Goal: Complete application form

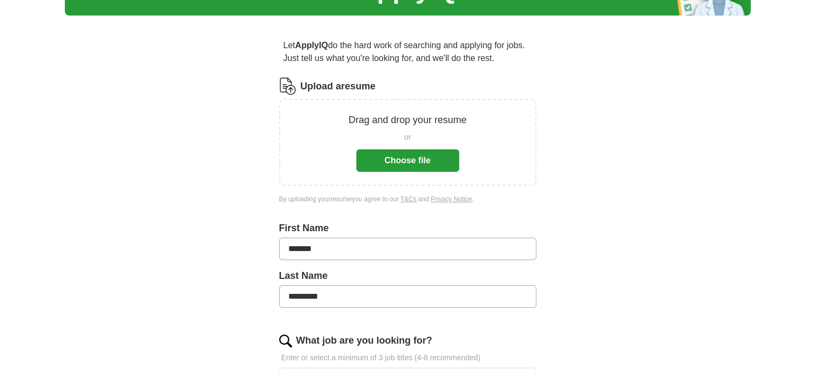
scroll to position [469, 0]
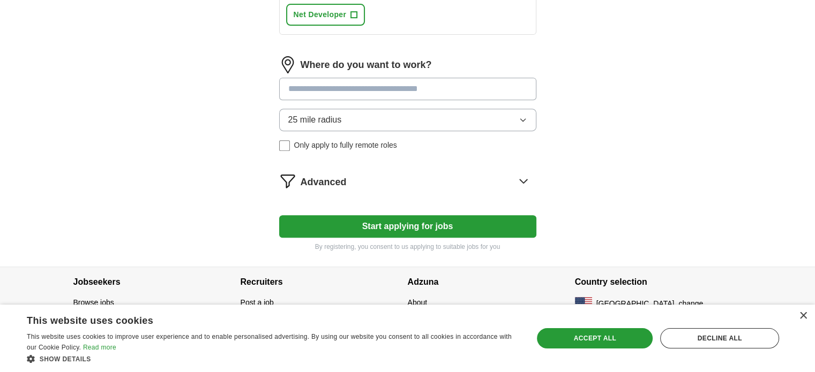
click at [506, 125] on button "25 mile radius" at bounding box center [407, 120] width 257 height 23
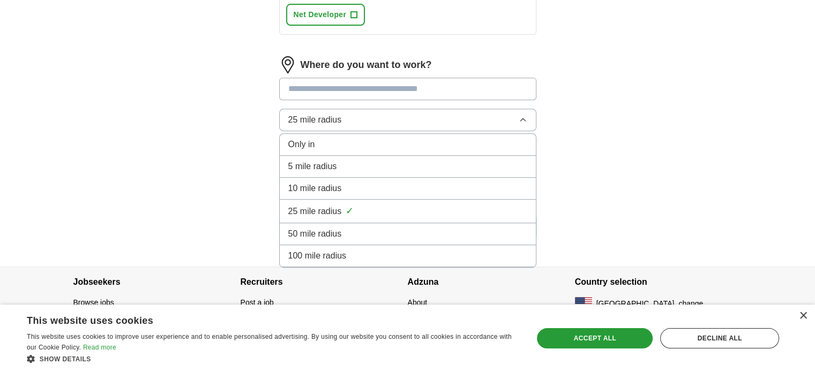
click at [379, 245] on li "100 mile radius" at bounding box center [408, 256] width 256 height 22
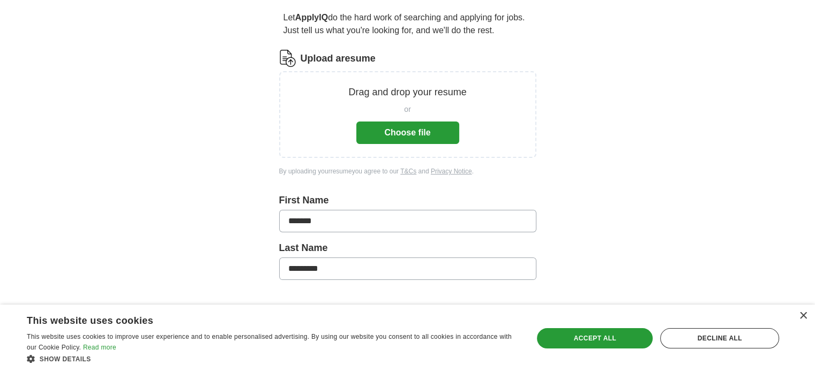
scroll to position [85, 0]
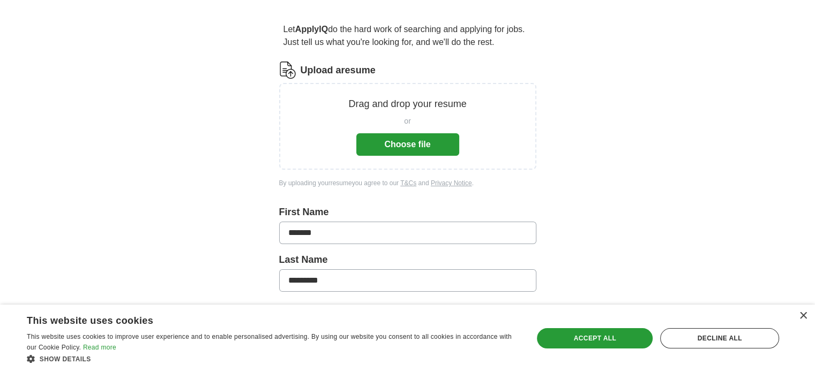
click at [379, 158] on div "Drag and drop your resume or Choose file" at bounding box center [407, 126] width 257 height 87
click at [402, 149] on button "Choose file" at bounding box center [407, 144] width 103 height 23
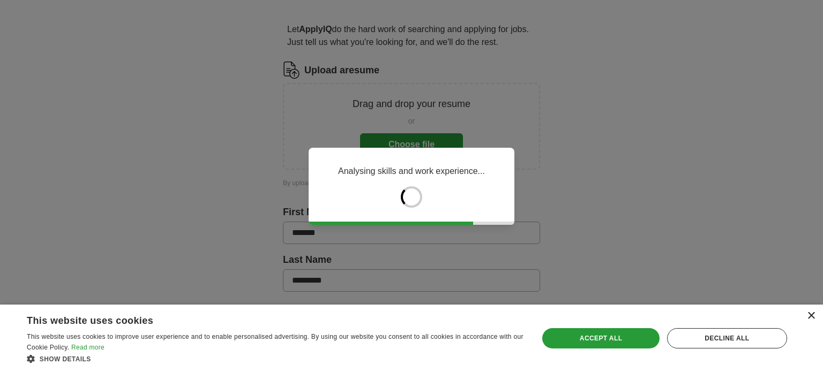
drag, startPoint x: 810, startPoint y: 325, endPoint x: 809, endPoint y: 317, distance: 8.1
click at [809, 317] on div "× This website uses cookies This website uses cookies to improve user experienc…" at bounding box center [411, 339] width 823 height 68
click at [809, 317] on div "×" at bounding box center [811, 316] width 8 height 8
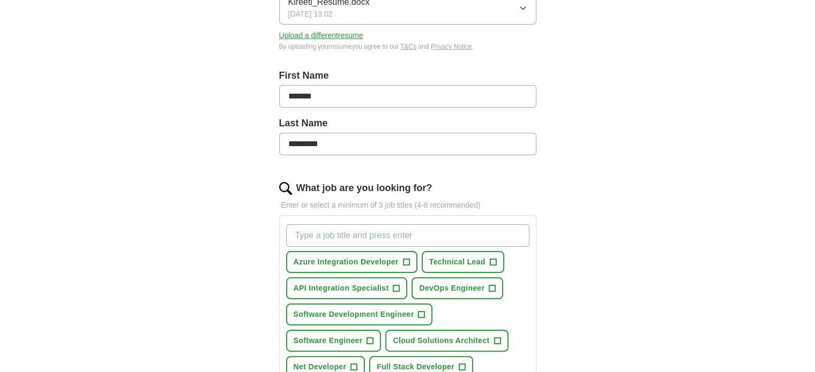
scroll to position [180, 0]
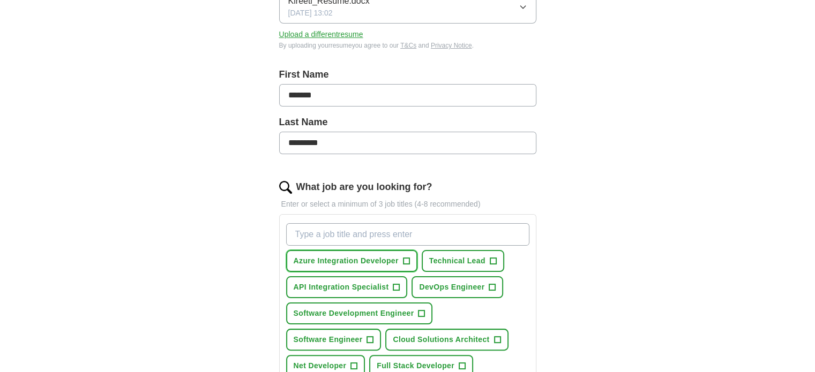
click at [405, 260] on span "+" at bounding box center [406, 261] width 6 height 9
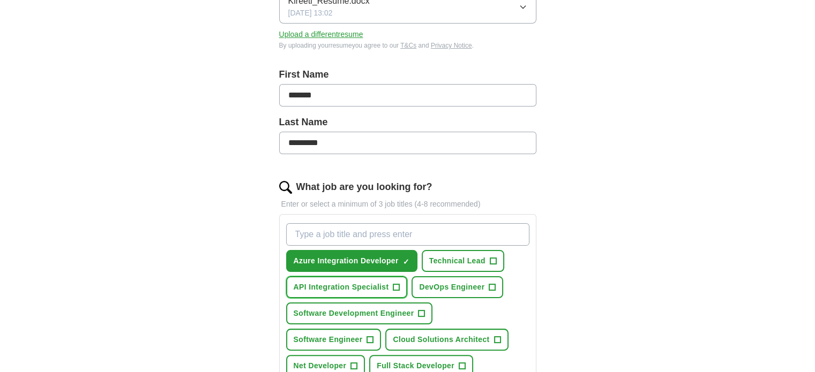
click at [396, 283] on span "+" at bounding box center [396, 287] width 6 height 9
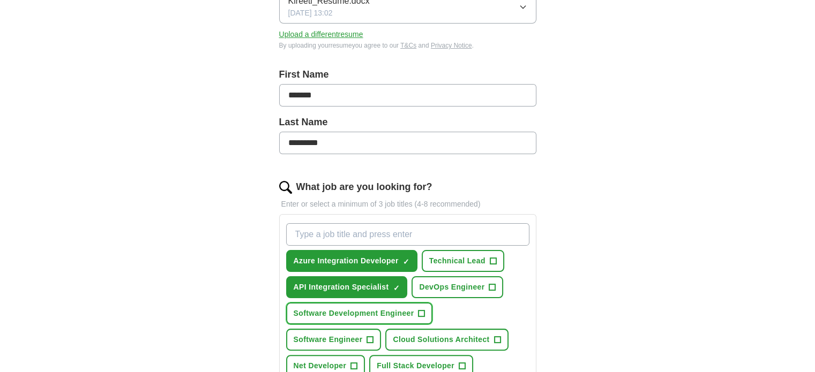
click at [419, 311] on span "+" at bounding box center [421, 314] width 6 height 9
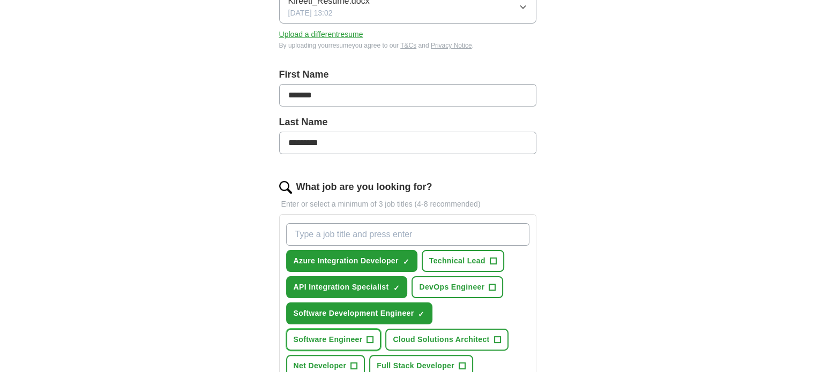
click at [368, 341] on span "+" at bounding box center [370, 340] width 6 height 9
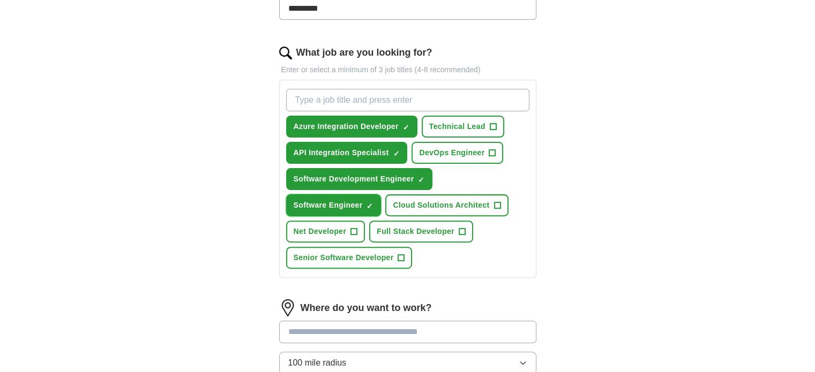
scroll to position [319, 0]
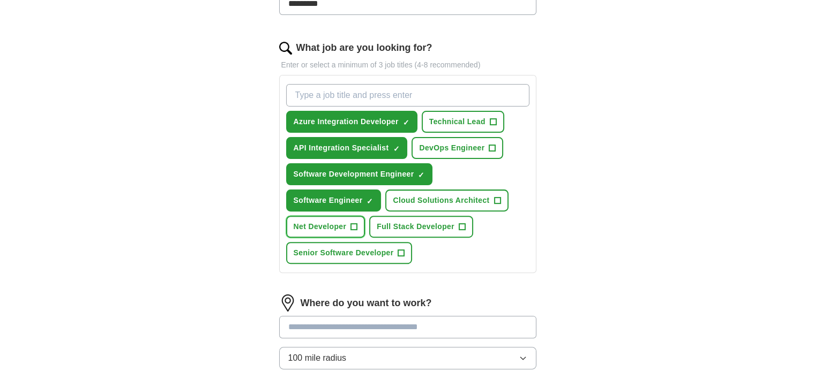
click at [346, 227] on button "Net Developer +" at bounding box center [325, 227] width 79 height 22
click at [396, 252] on button "Senior Software Developer +" at bounding box center [349, 253] width 126 height 22
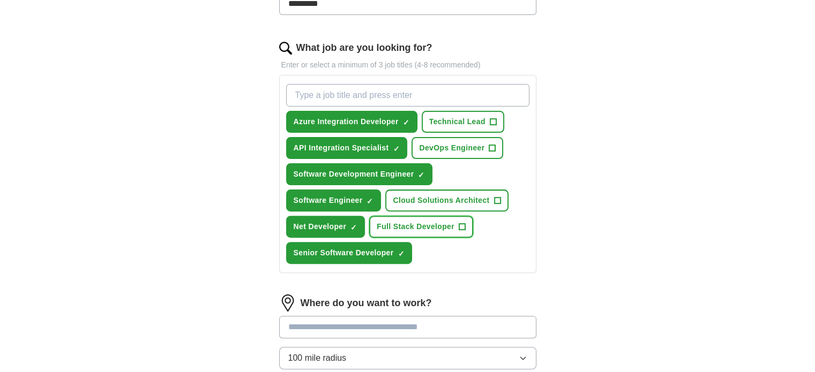
click at [447, 228] on span "Full Stack Developer" at bounding box center [416, 226] width 78 height 11
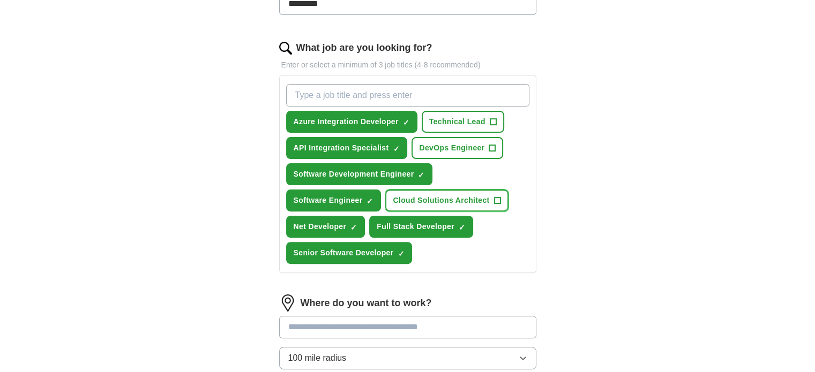
click at [489, 200] on button "Cloud Solutions Architect +" at bounding box center [446, 201] width 123 height 22
click at [490, 145] on span "+" at bounding box center [492, 148] width 6 height 9
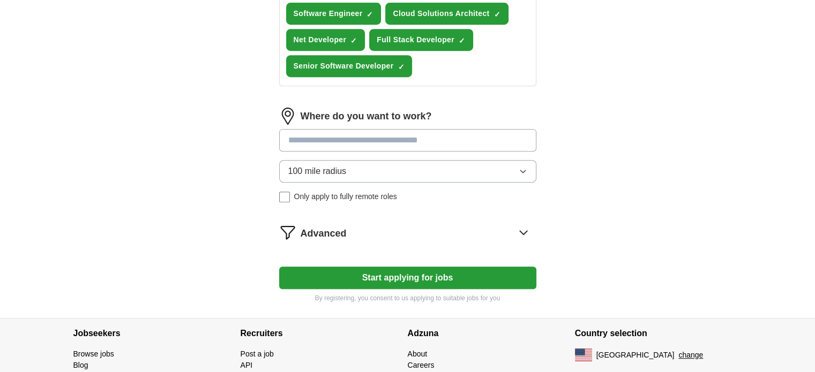
scroll to position [529, 0]
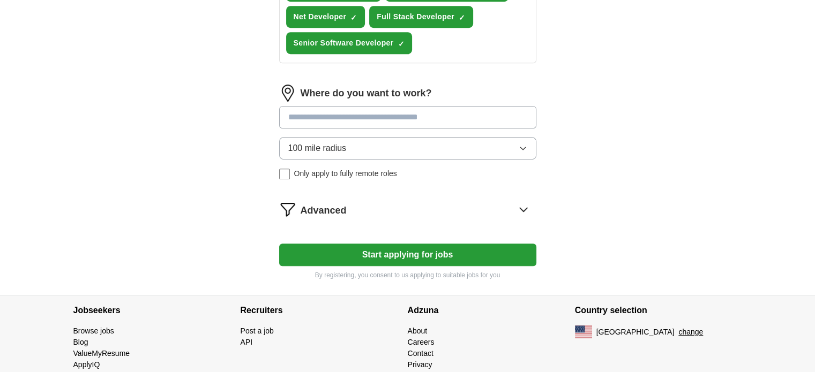
click at [438, 248] on button "Start applying for jobs" at bounding box center [407, 255] width 257 height 23
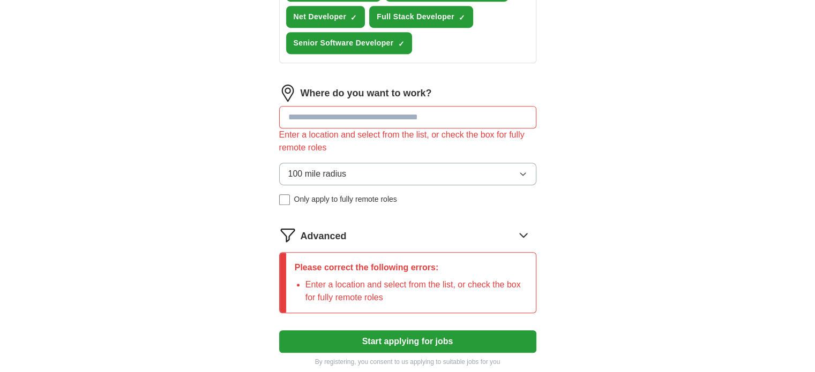
click at [368, 118] on input at bounding box center [407, 117] width 257 height 23
click at [489, 171] on button "100 mile radius" at bounding box center [407, 174] width 257 height 23
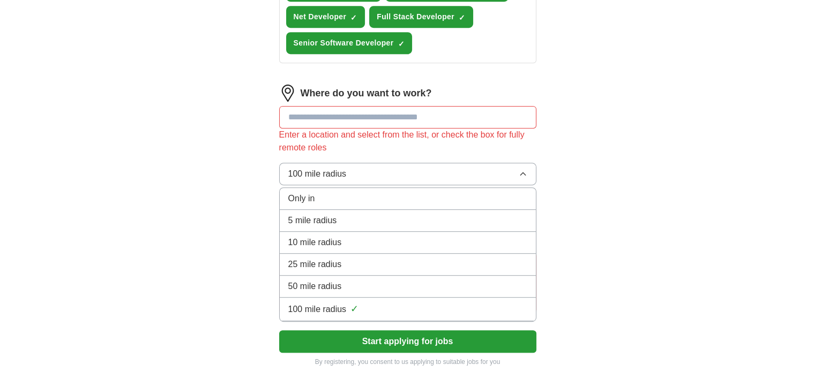
click at [489, 171] on button "100 mile radius" at bounding box center [407, 174] width 257 height 23
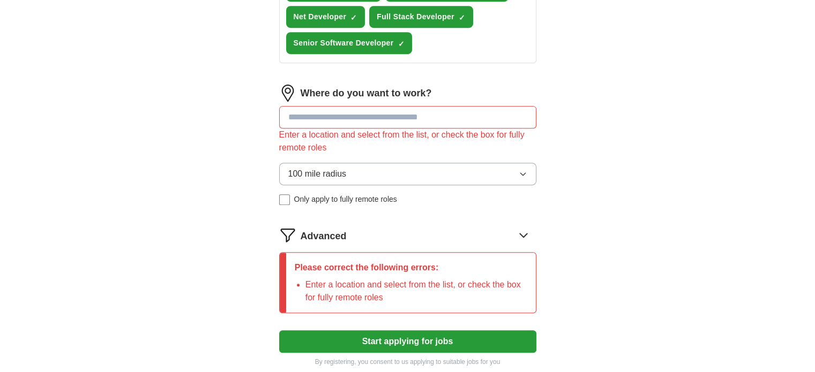
click at [380, 115] on input at bounding box center [407, 117] width 257 height 23
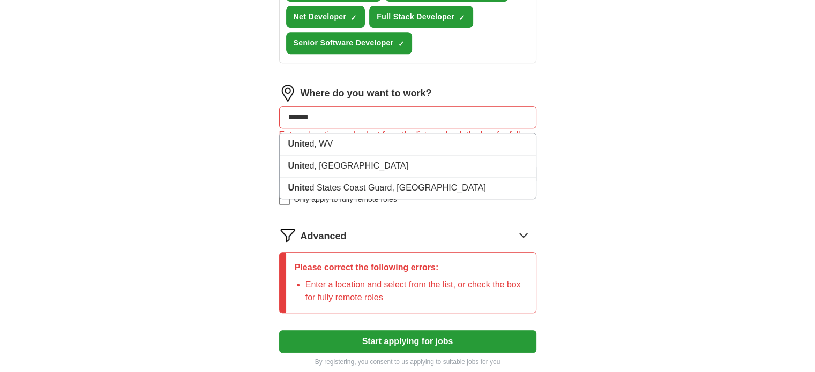
type input "******"
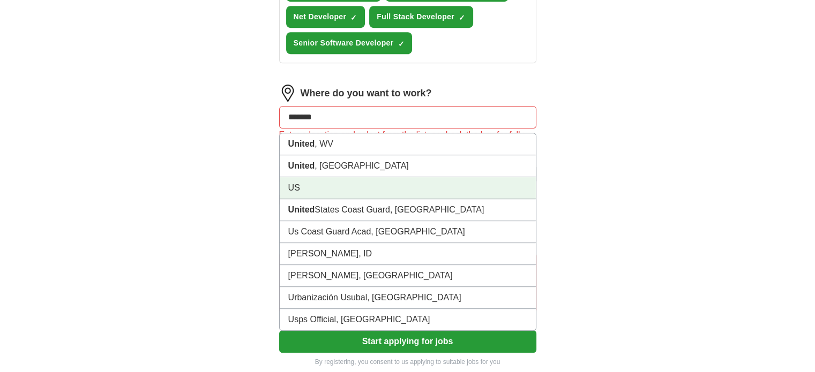
click at [320, 177] on li "US" at bounding box center [408, 188] width 256 height 22
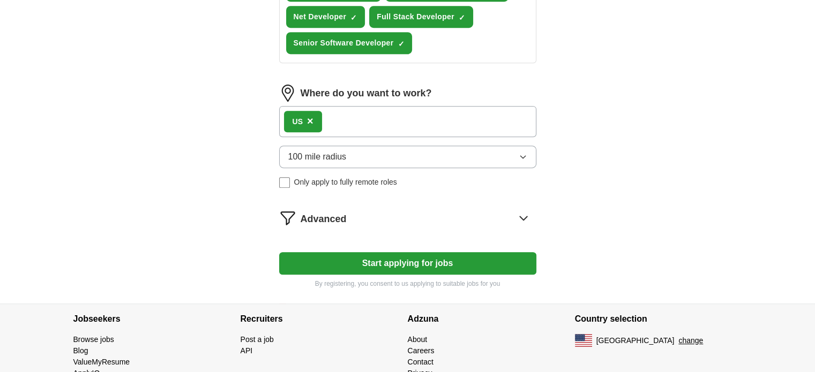
click at [354, 122] on div "US ×" at bounding box center [407, 121] width 257 height 31
click at [345, 117] on div "US ×" at bounding box center [407, 121] width 257 height 31
click at [378, 257] on button "Start applying for jobs" at bounding box center [407, 263] width 257 height 23
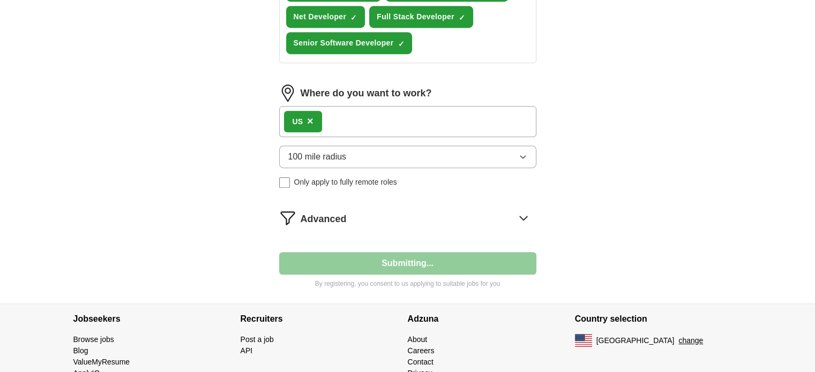
select select "**"
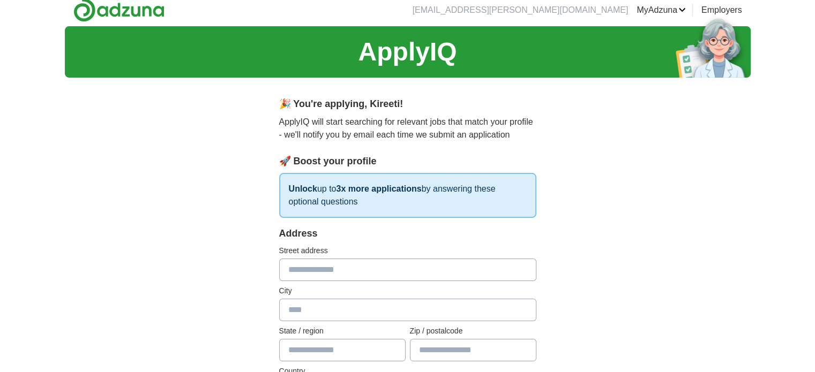
scroll to position [0, 0]
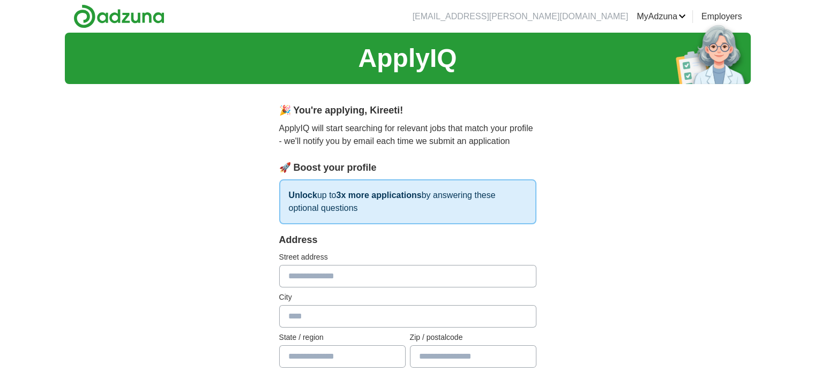
click at [302, 274] on input "text" at bounding box center [407, 276] width 257 height 23
click at [309, 267] on input "text" at bounding box center [407, 276] width 257 height 23
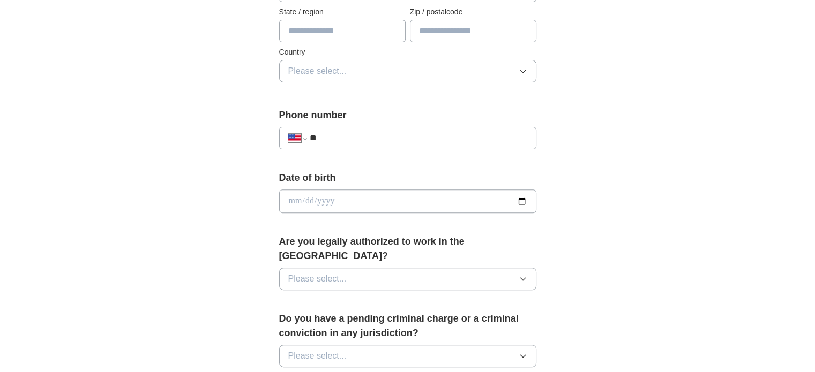
scroll to position [192, 0]
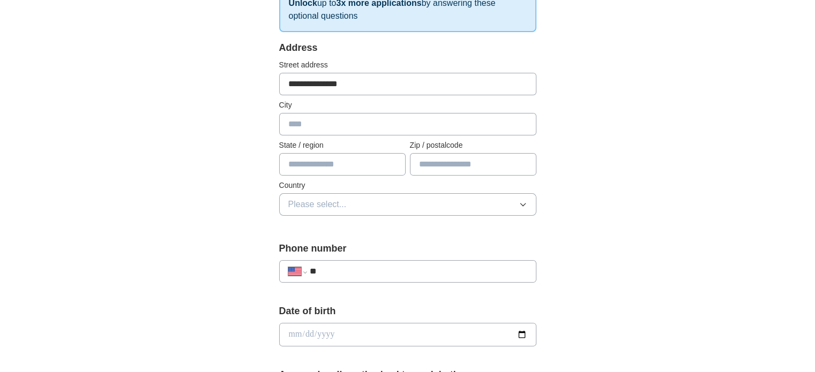
type input "**********"
click at [353, 123] on input "text" at bounding box center [407, 124] width 257 height 23
type input "**********"
click at [326, 156] on input "text" at bounding box center [342, 164] width 126 height 23
type input "**"
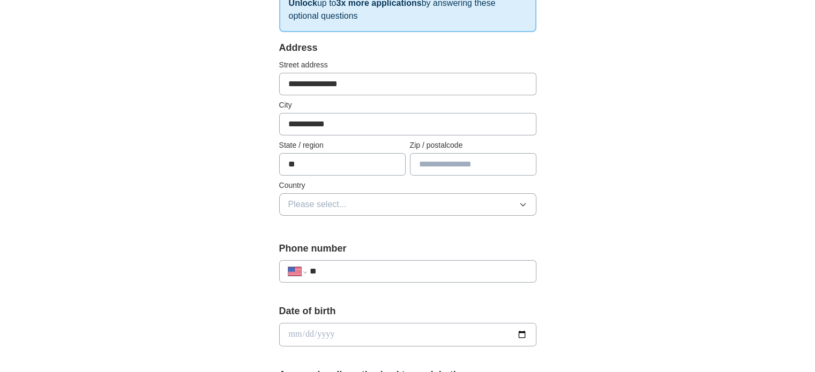
click at [456, 173] on input "text" at bounding box center [473, 164] width 126 height 23
type input "*****"
click at [408, 200] on button "Please select..." at bounding box center [407, 204] width 257 height 23
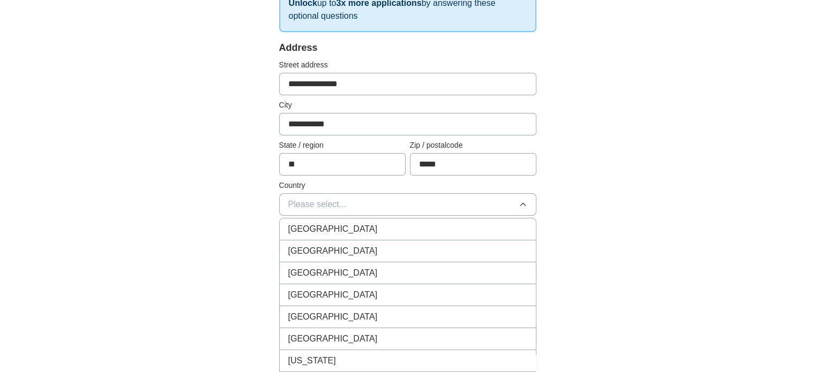
click at [357, 252] on div "[GEOGRAPHIC_DATA]" at bounding box center [407, 251] width 239 height 13
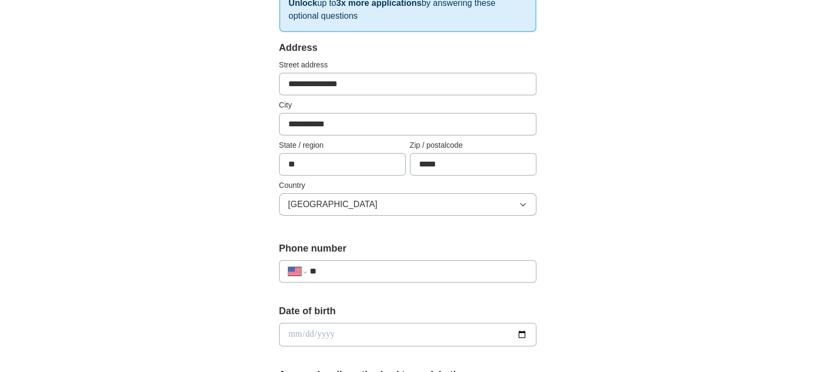
click at [354, 265] on input "**" at bounding box center [418, 271] width 218 height 13
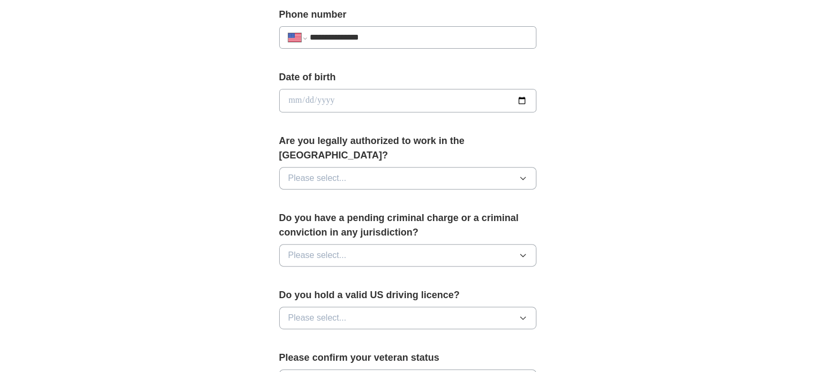
scroll to position [421, 0]
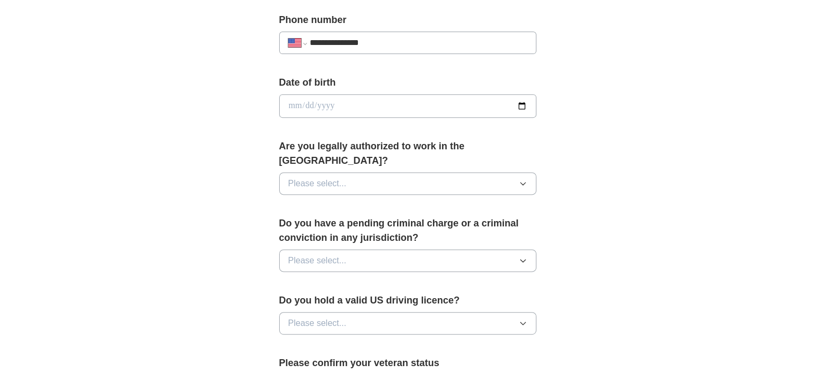
type input "**********"
click at [527, 102] on input "date" at bounding box center [407, 106] width 257 height 24
click at [526, 102] on input "date" at bounding box center [407, 106] width 257 height 24
type input "**********"
click at [390, 174] on button "Please select..." at bounding box center [407, 184] width 257 height 23
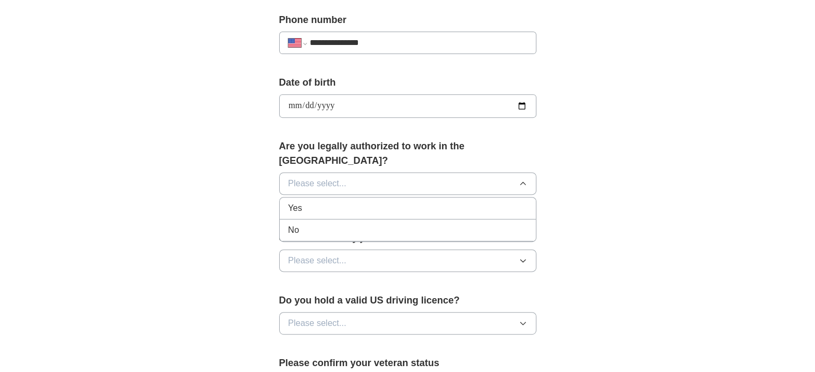
click at [363, 198] on li "Yes" at bounding box center [408, 209] width 256 height 22
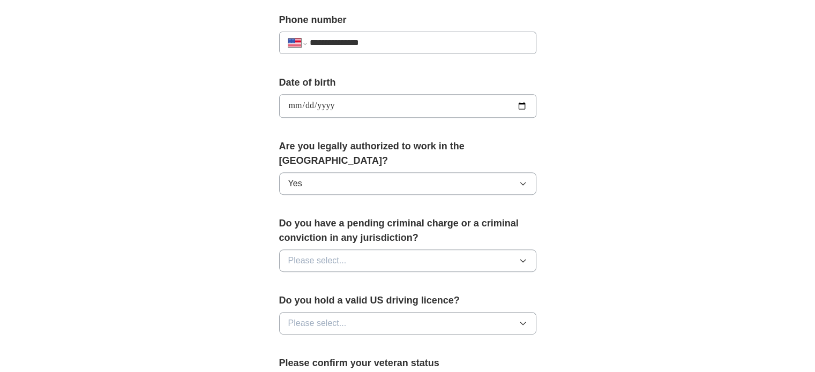
click at [387, 231] on div "Do you have a pending criminal charge or a criminal conviction in any jurisdict…" at bounding box center [407, 248] width 257 height 64
click at [381, 250] on button "Please select..." at bounding box center [407, 261] width 257 height 23
click at [349, 301] on div "No" at bounding box center [407, 307] width 239 height 13
click at [358, 312] on button "Please select..." at bounding box center [407, 323] width 257 height 23
click at [345, 338] on li "Yes" at bounding box center [408, 349] width 256 height 22
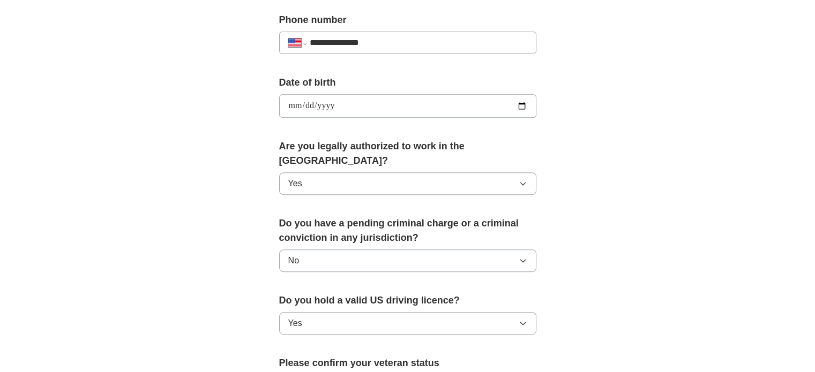
scroll to position [568, 0]
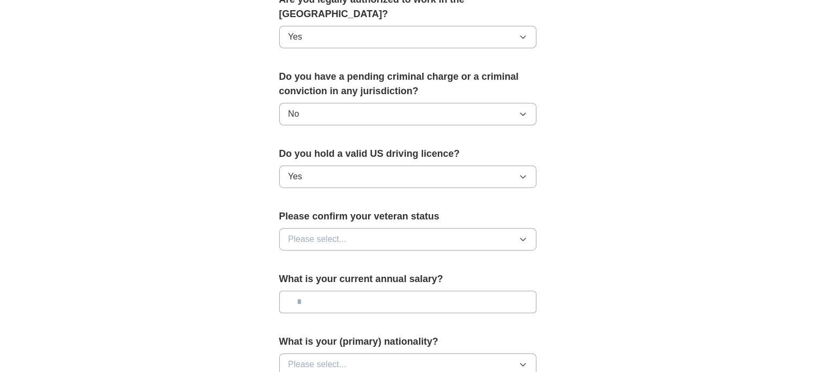
click at [499, 228] on button "Please select..." at bounding box center [407, 239] width 257 height 23
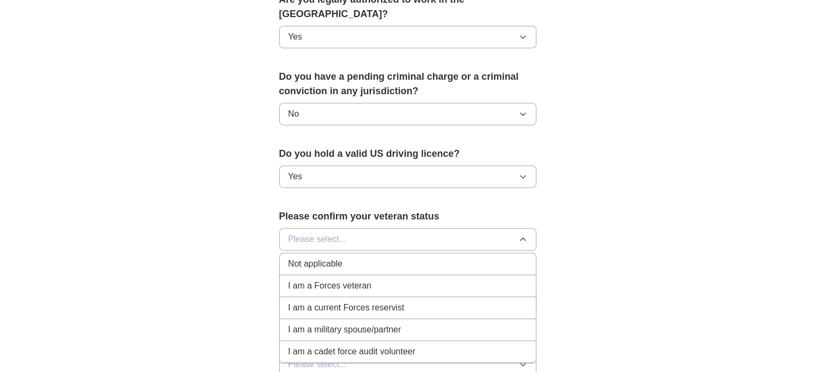
click at [414, 258] on div "Not applicable" at bounding box center [407, 264] width 239 height 13
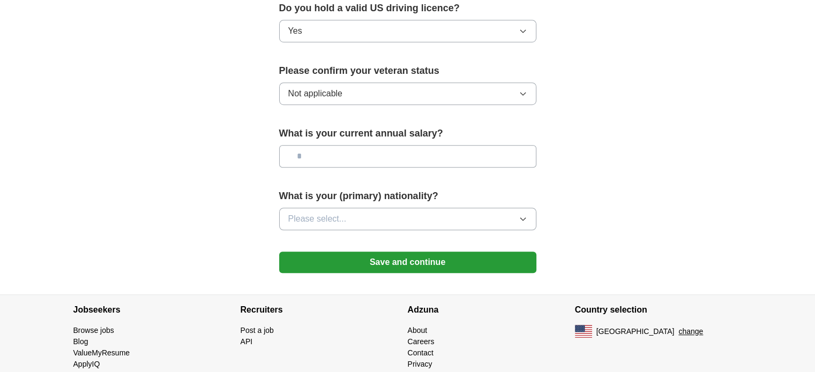
scroll to position [713, 0]
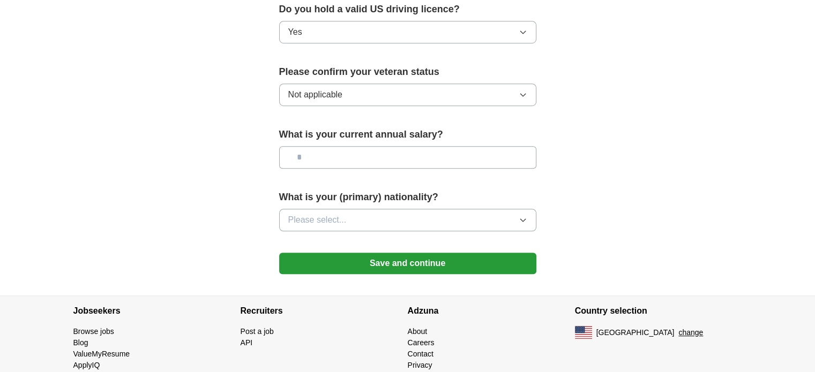
click at [432, 253] on button "Save and continue" at bounding box center [407, 263] width 257 height 21
